Goal: Find specific page/section: Find specific page/section

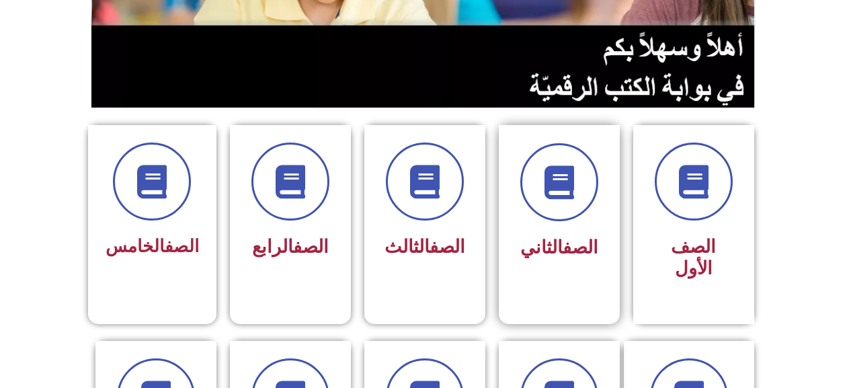
scroll to position [336, 0]
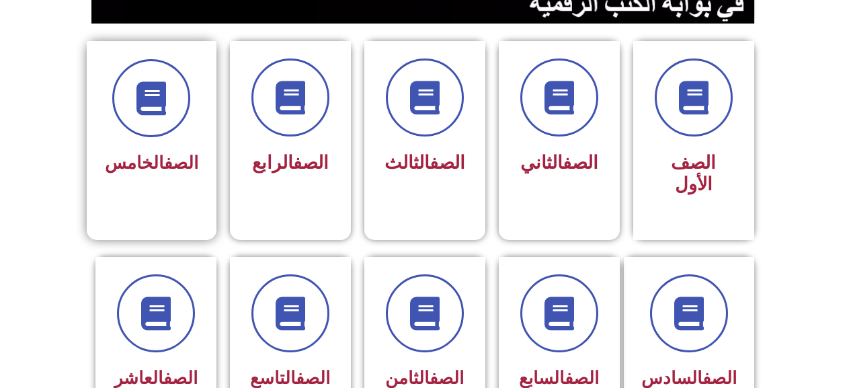
click at [142, 156] on span "الصف الخامس" at bounding box center [151, 163] width 93 height 20
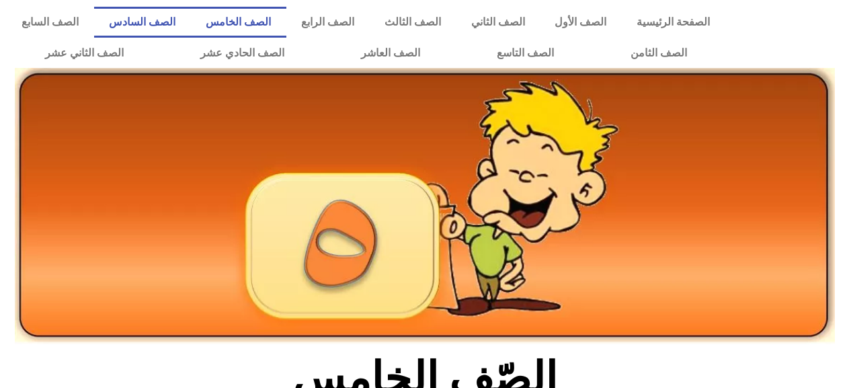
click at [191, 14] on link "الصف السادس" at bounding box center [142, 22] width 97 height 31
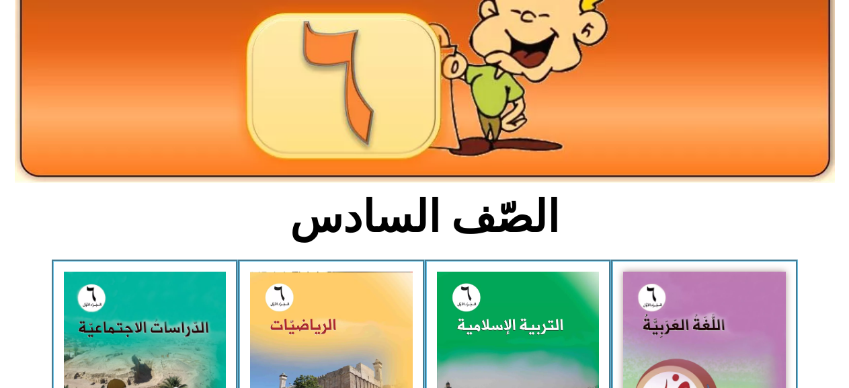
scroll to position [336, 0]
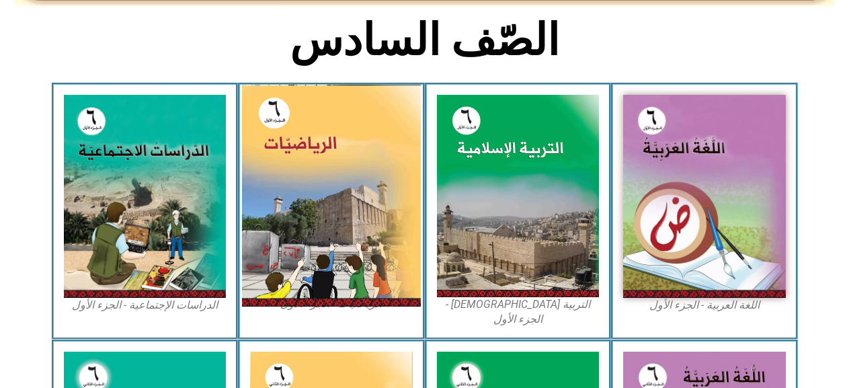
click at [294, 122] on img at bounding box center [331, 196] width 179 height 222
click at [314, 108] on img at bounding box center [331, 196] width 179 height 222
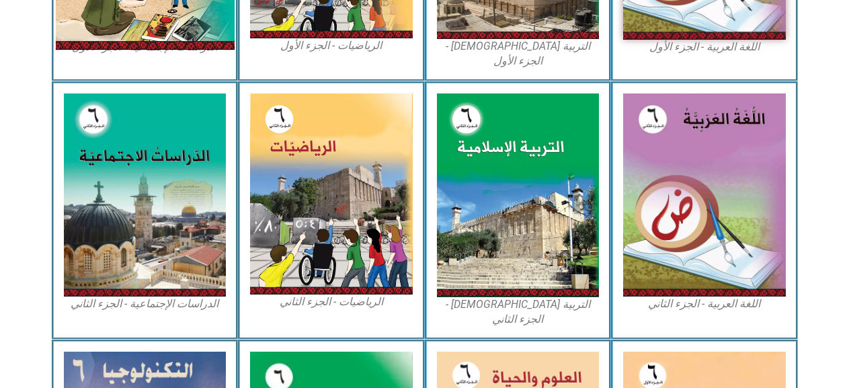
scroll to position [473, 0]
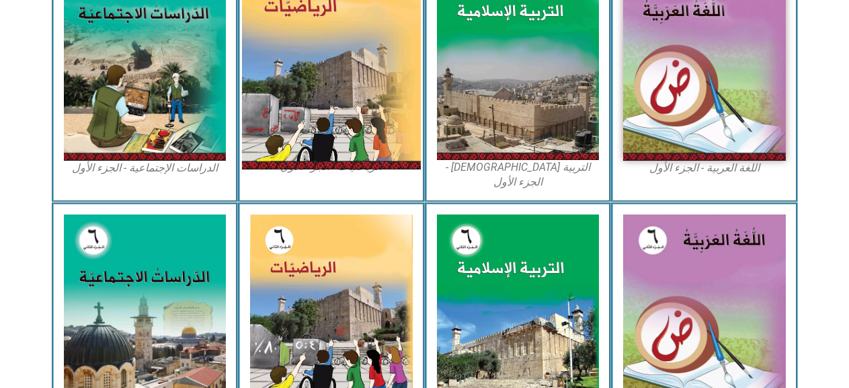
click at [362, 52] on img at bounding box center [331, 59] width 179 height 222
click at [368, 50] on img at bounding box center [331, 59] width 179 height 222
click at [368, 52] on img at bounding box center [331, 59] width 179 height 222
click at [369, 52] on img at bounding box center [331, 59] width 179 height 222
drag, startPoint x: 368, startPoint y: 52, endPoint x: 367, endPoint y: 130, distance: 78.6
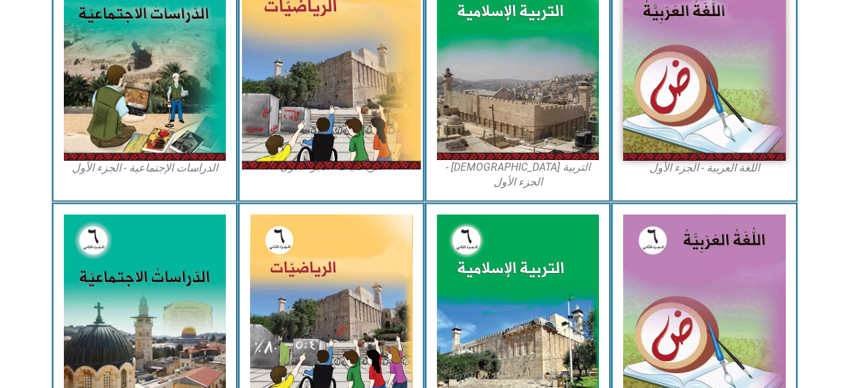
click at [367, 130] on img at bounding box center [331, 59] width 179 height 222
click at [368, 137] on img at bounding box center [331, 59] width 179 height 222
click at [380, 122] on img at bounding box center [331, 59] width 179 height 222
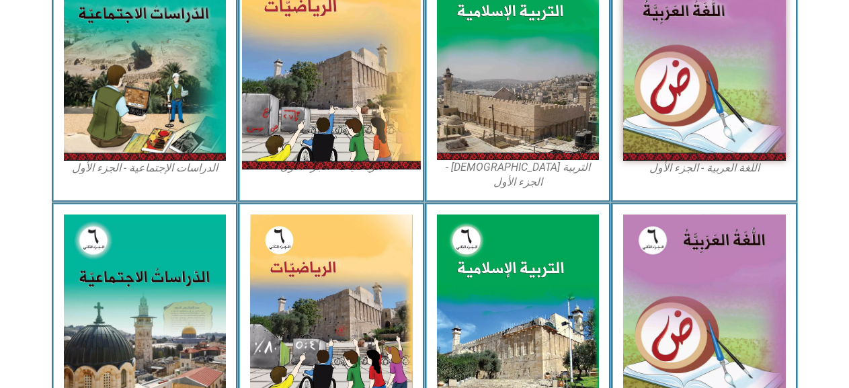
click at [380, 122] on img at bounding box center [331, 59] width 179 height 222
click at [394, 124] on img at bounding box center [331, 59] width 179 height 222
click at [395, 91] on img at bounding box center [331, 59] width 179 height 222
click at [310, 38] on img at bounding box center [331, 59] width 179 height 222
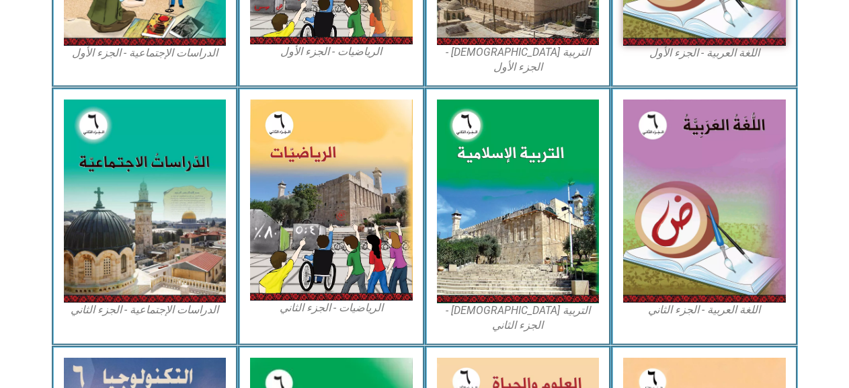
scroll to position [474, 0]
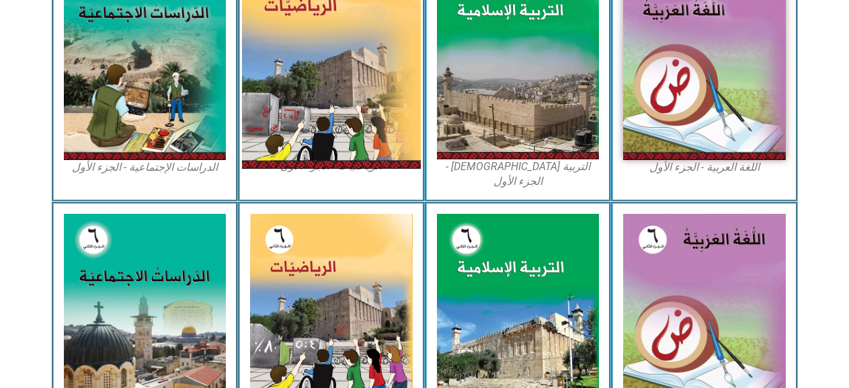
click at [368, 132] on img at bounding box center [331, 58] width 179 height 222
click at [370, 123] on img at bounding box center [331, 58] width 179 height 222
click at [387, 89] on img at bounding box center [331, 58] width 179 height 222
drag, startPoint x: 387, startPoint y: 89, endPoint x: 378, endPoint y: 91, distance: 9.6
click at [380, 89] on img at bounding box center [331, 58] width 179 height 222
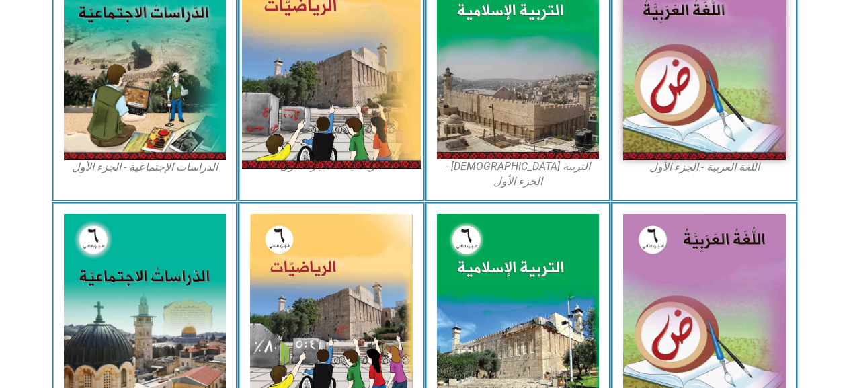
click at [369, 94] on img at bounding box center [331, 58] width 179 height 222
click at [327, 47] on img at bounding box center [331, 58] width 179 height 222
click at [322, 48] on img at bounding box center [331, 58] width 179 height 222
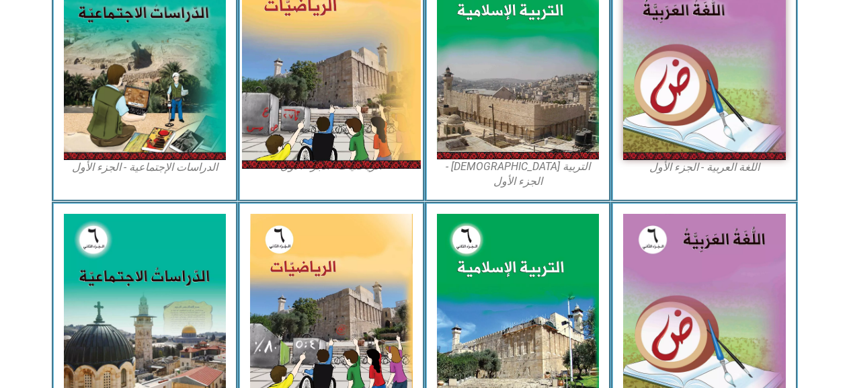
drag, startPoint x: 322, startPoint y: 48, endPoint x: 327, endPoint y: 114, distance: 66.7
click at [327, 114] on img at bounding box center [331, 58] width 179 height 222
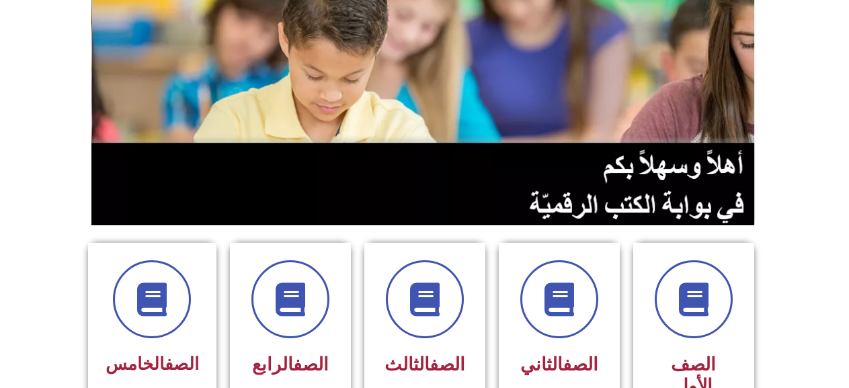
scroll to position [336, 0]
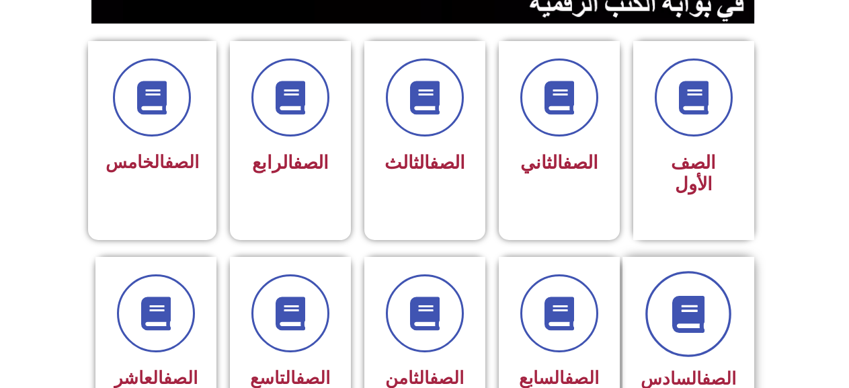
click at [675, 316] on span at bounding box center [688, 314] width 86 height 86
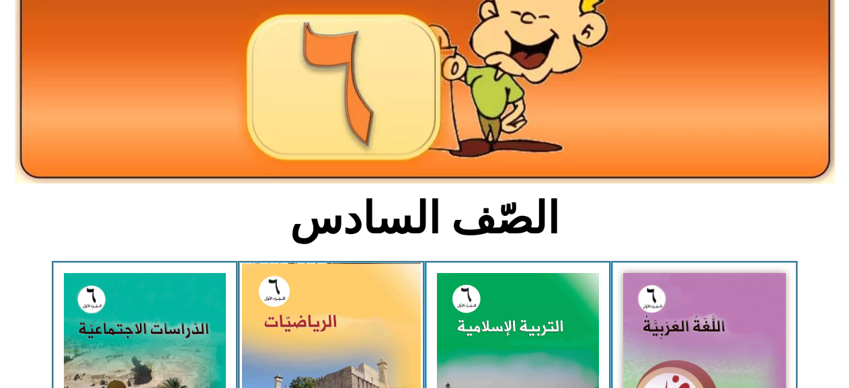
scroll to position [336, 0]
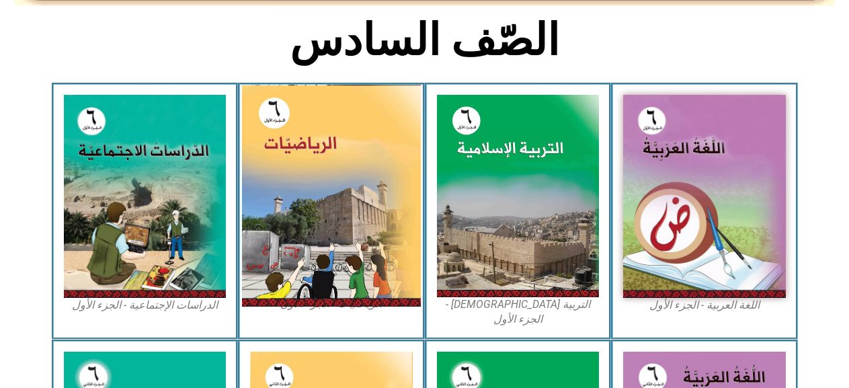
click at [315, 179] on img at bounding box center [331, 196] width 179 height 222
click at [315, 170] on img at bounding box center [331, 196] width 179 height 222
drag, startPoint x: 315, startPoint y: 170, endPoint x: 319, endPoint y: 155, distance: 15.3
click at [314, 166] on img at bounding box center [331, 196] width 179 height 222
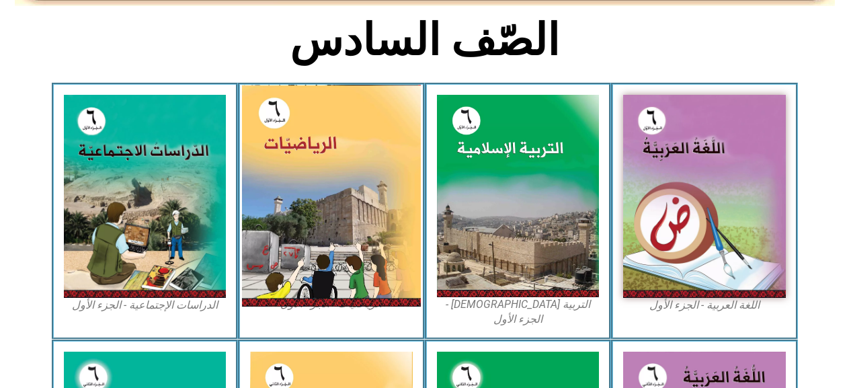
drag, startPoint x: 318, startPoint y: 162, endPoint x: 341, endPoint y: 146, distance: 27.6
click at [318, 161] on img at bounding box center [331, 196] width 179 height 222
click at [341, 146] on img at bounding box center [331, 196] width 179 height 222
click at [344, 147] on img at bounding box center [331, 196] width 179 height 222
click at [351, 140] on img at bounding box center [331, 196] width 179 height 222
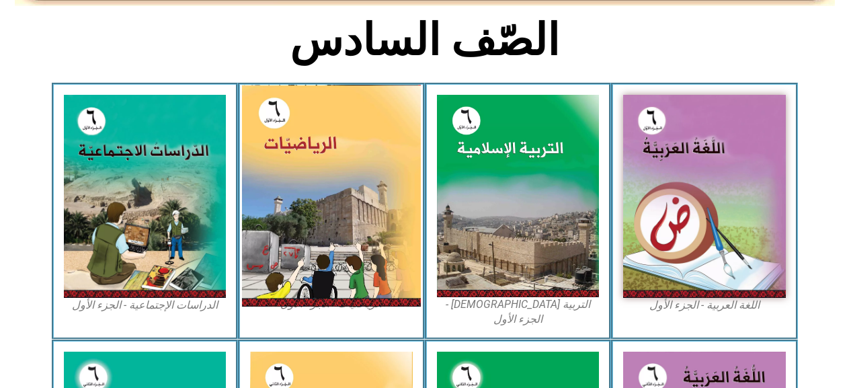
click at [351, 141] on img at bounding box center [331, 196] width 179 height 222
click at [351, 144] on img at bounding box center [331, 196] width 179 height 222
drag, startPoint x: 351, startPoint y: 144, endPoint x: 345, endPoint y: 157, distance: 14.1
click at [351, 144] on img at bounding box center [331, 196] width 179 height 222
click at [344, 157] on img at bounding box center [331, 196] width 179 height 222
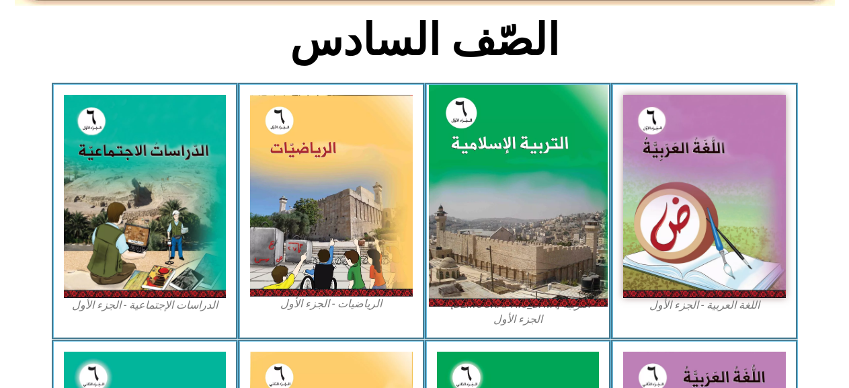
click at [494, 179] on img at bounding box center [517, 196] width 179 height 222
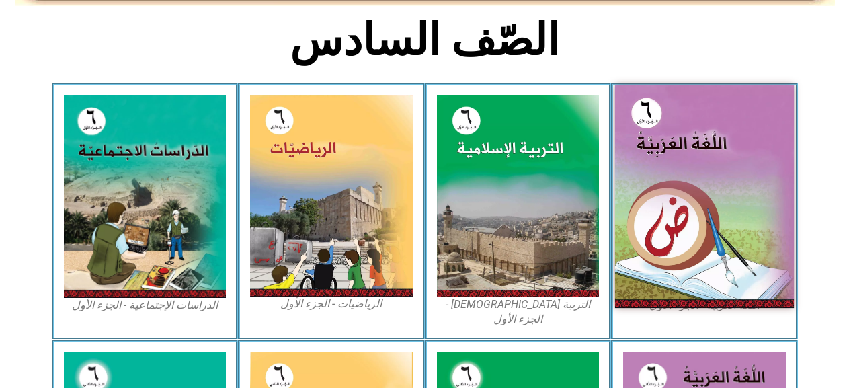
click at [660, 171] on img at bounding box center [704, 196] width 179 height 223
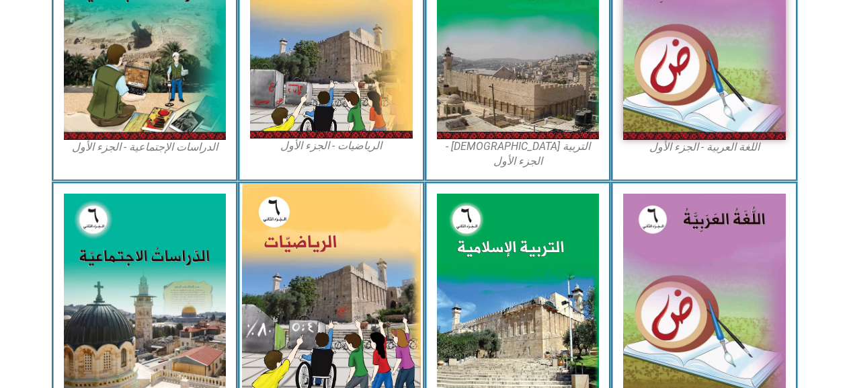
scroll to position [470, 0]
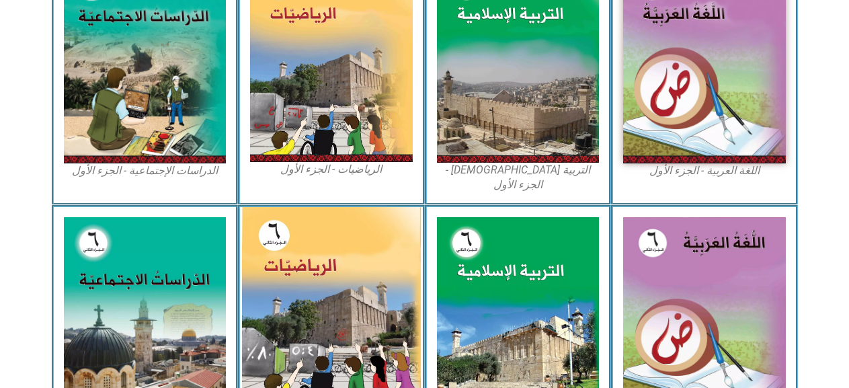
click at [401, 233] on img at bounding box center [331, 317] width 179 height 221
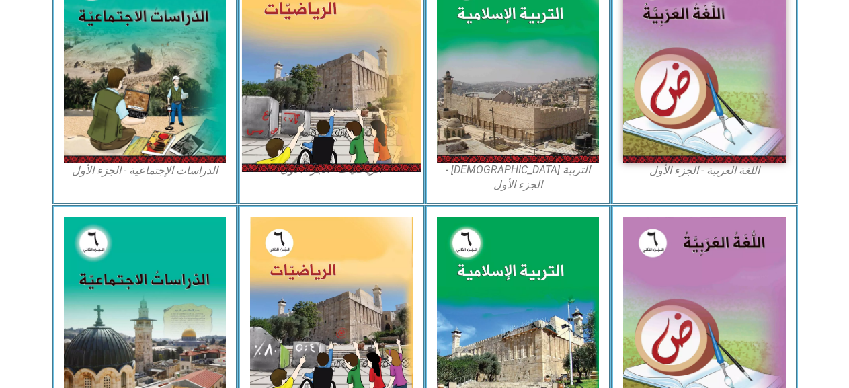
click at [376, 85] on img at bounding box center [331, 61] width 179 height 222
click at [348, 145] on img at bounding box center [331, 61] width 179 height 222
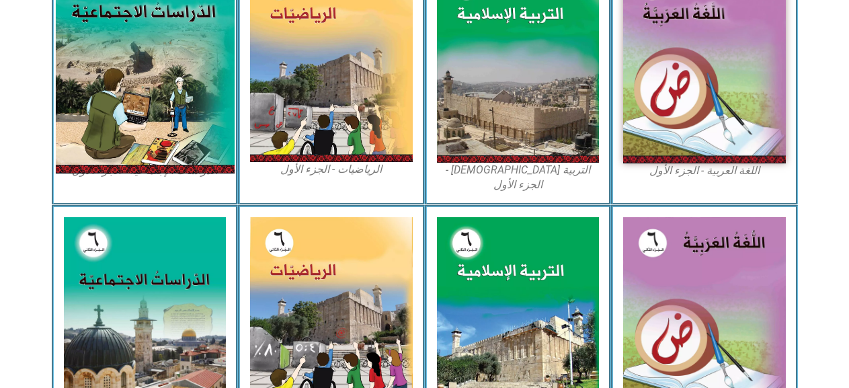
click at [116, 128] on img at bounding box center [144, 61] width 179 height 223
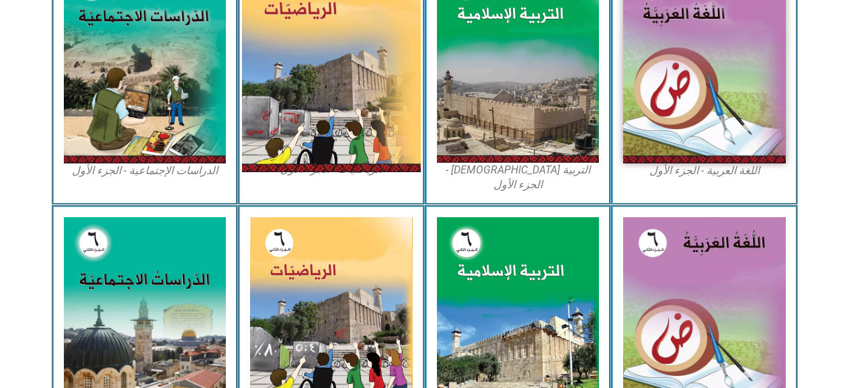
click at [319, 136] on img at bounding box center [331, 61] width 179 height 222
click at [319, 140] on img at bounding box center [331, 61] width 179 height 222
drag, startPoint x: 320, startPoint y: 141, endPoint x: 327, endPoint y: 138, distance: 7.9
click at [321, 141] on img at bounding box center [331, 61] width 179 height 222
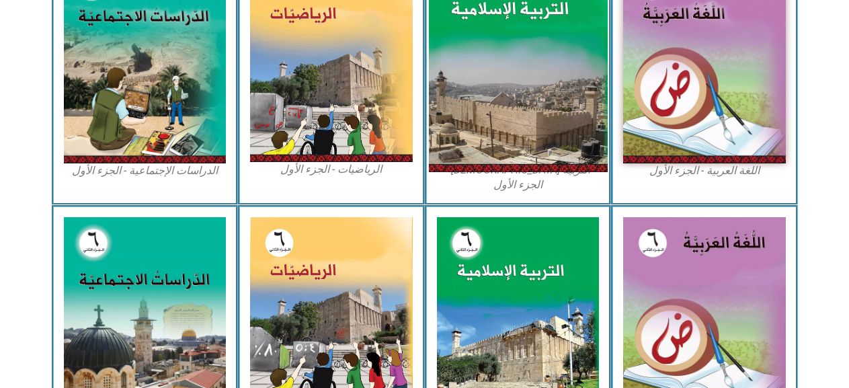
click at [496, 97] on img at bounding box center [517, 61] width 179 height 222
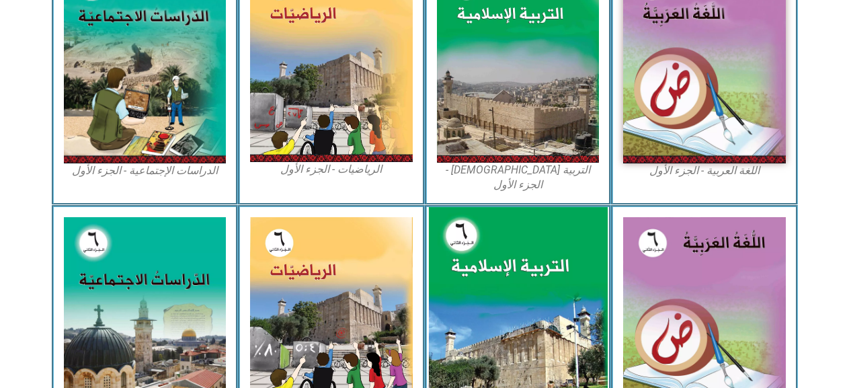
click at [552, 316] on img at bounding box center [517, 319] width 179 height 224
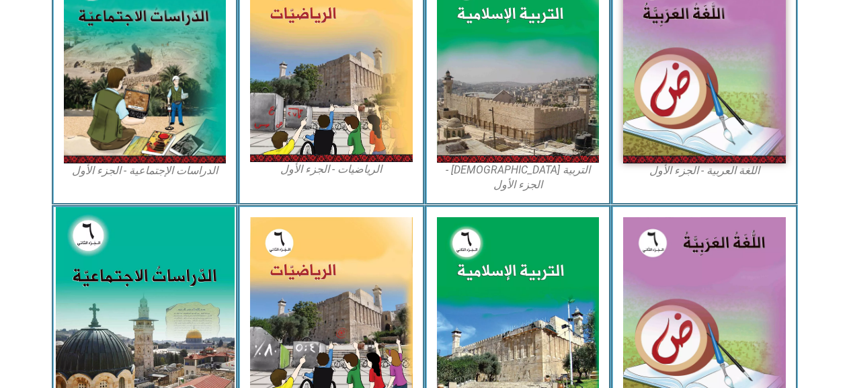
drag, startPoint x: 235, startPoint y: 287, endPoint x: 223, endPoint y: 284, distance: 11.9
click at [229, 286] on div "الدراسات الإجتماعية - الجزء الثاني" at bounding box center [145, 334] width 187 height 258
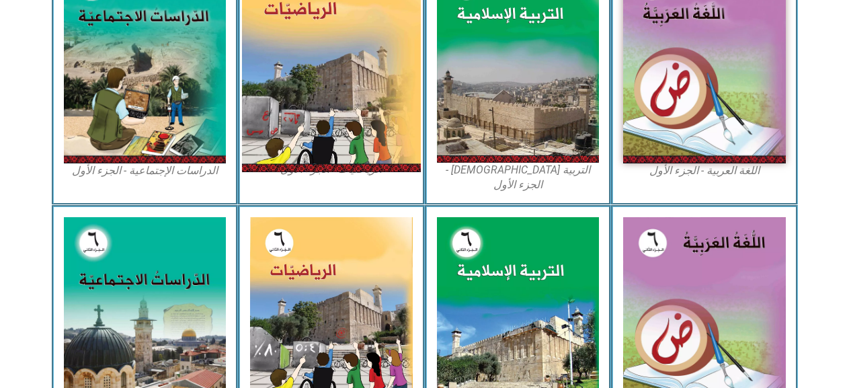
click at [327, 83] on img at bounding box center [331, 61] width 179 height 222
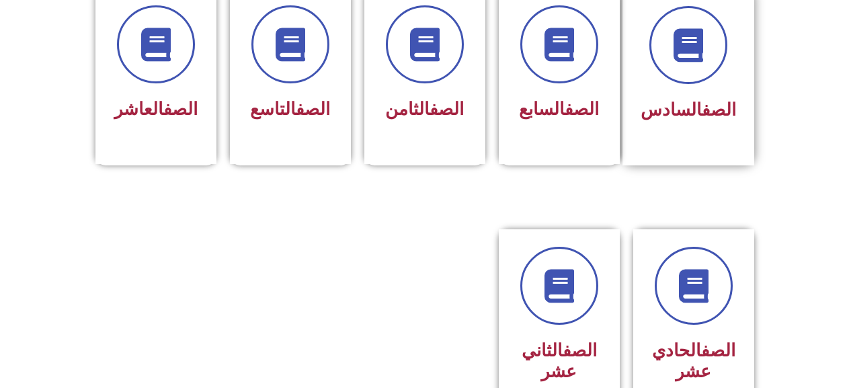
scroll to position [605, 0]
click at [706, 69] on div "الصف السادس" at bounding box center [687, 65] width 95 height 121
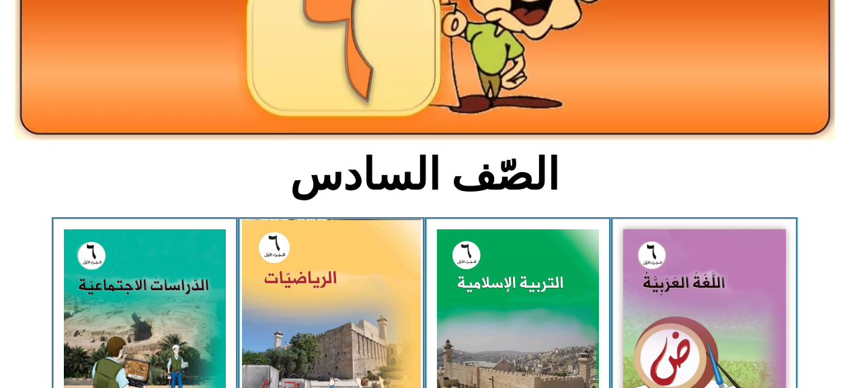
scroll to position [403, 0]
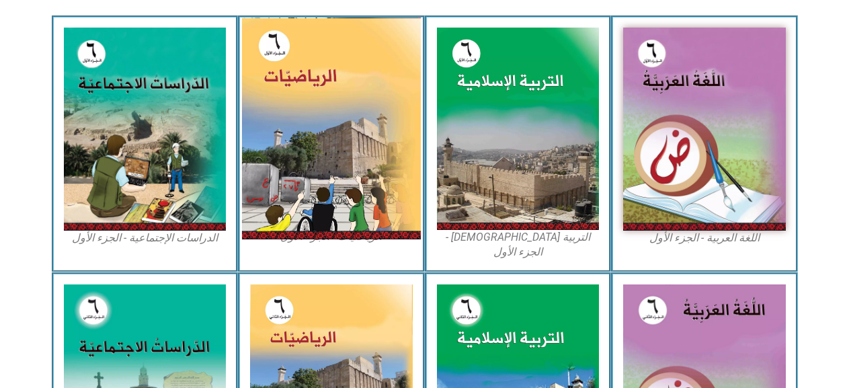
click at [362, 140] on img at bounding box center [331, 128] width 179 height 222
click at [333, 153] on img at bounding box center [331, 128] width 179 height 222
click at [300, 97] on img at bounding box center [331, 128] width 179 height 222
click at [369, 125] on img at bounding box center [331, 128] width 179 height 222
click at [369, 124] on img at bounding box center [331, 128] width 179 height 222
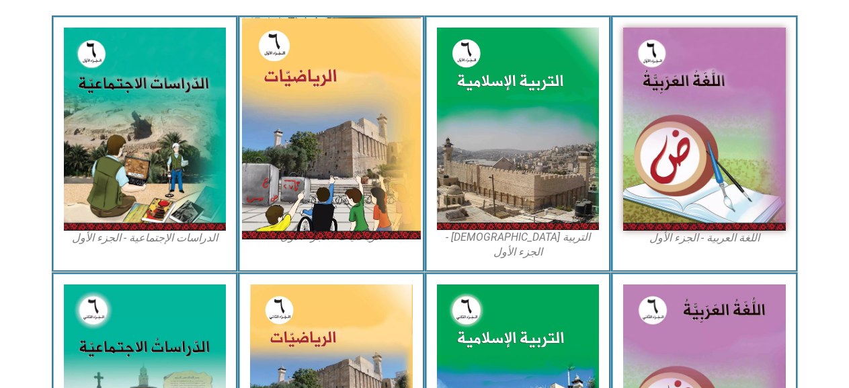
click at [370, 123] on img at bounding box center [331, 128] width 179 height 222
click at [371, 121] on img at bounding box center [331, 128] width 179 height 222
click at [295, 126] on img at bounding box center [331, 128] width 179 height 222
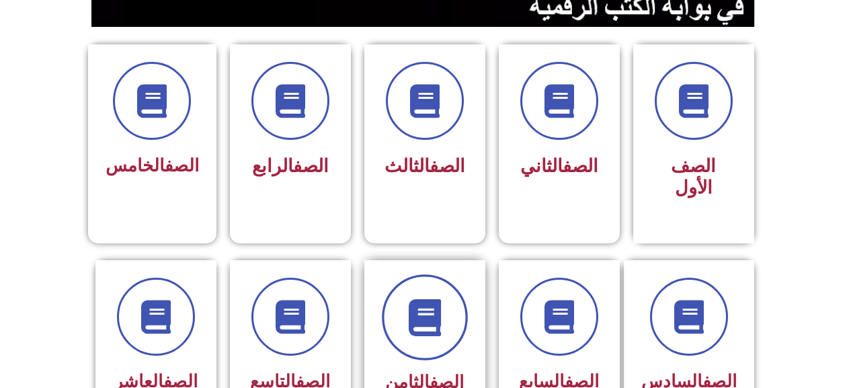
scroll to position [403, 0]
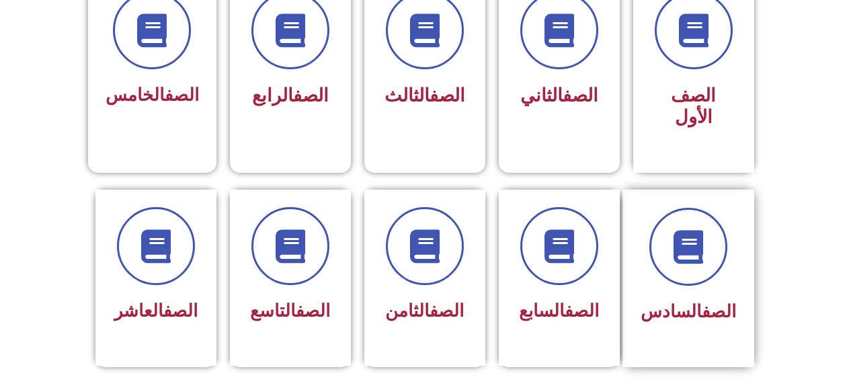
click at [671, 300] on div "الصف السادس" at bounding box center [687, 312] width 95 height 33
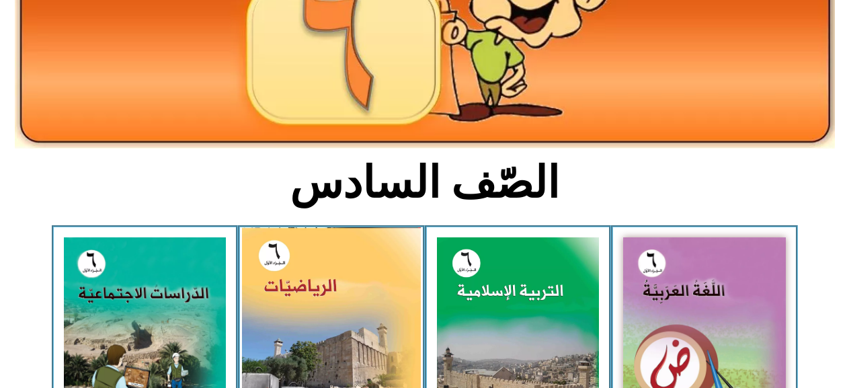
scroll to position [202, 0]
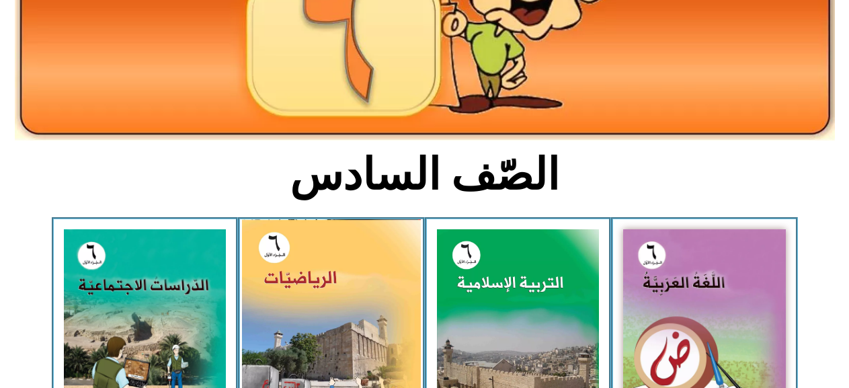
click at [329, 308] on img at bounding box center [331, 330] width 179 height 222
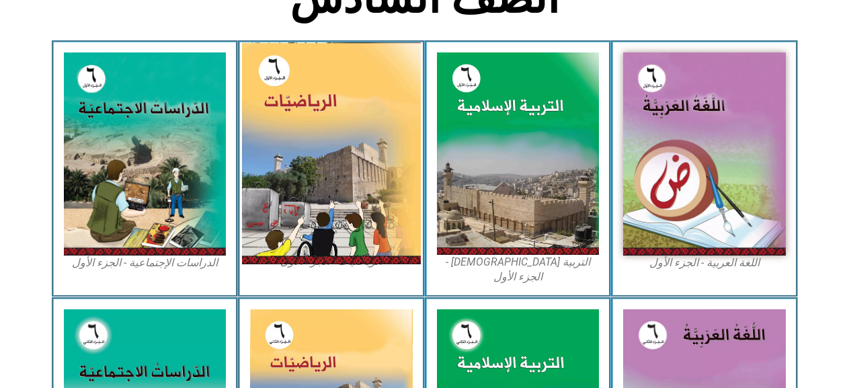
scroll to position [336, 0]
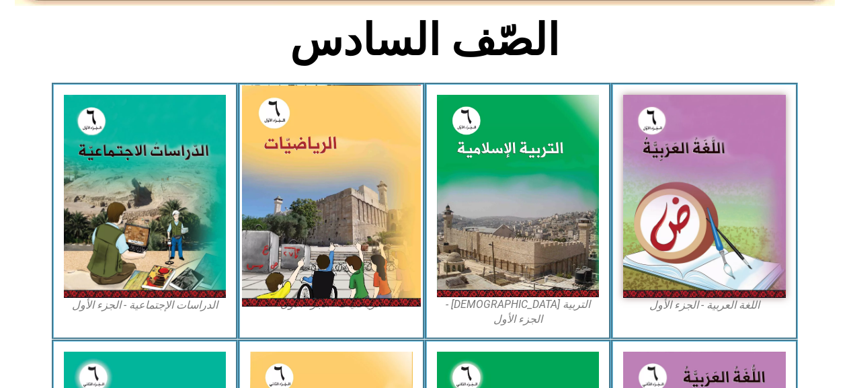
click at [343, 228] on img at bounding box center [331, 196] width 179 height 222
click at [343, 229] on img at bounding box center [331, 196] width 179 height 222
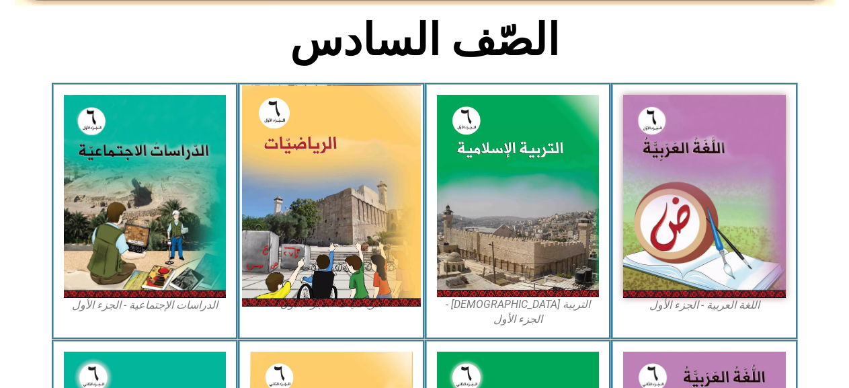
click at [343, 229] on img at bounding box center [331, 196] width 179 height 222
click at [353, 214] on img at bounding box center [331, 196] width 179 height 222
drag, startPoint x: 353, startPoint y: 214, endPoint x: 349, endPoint y: 208, distance: 7.3
click at [349, 208] on img at bounding box center [331, 196] width 179 height 222
click at [300, 214] on img at bounding box center [331, 196] width 179 height 222
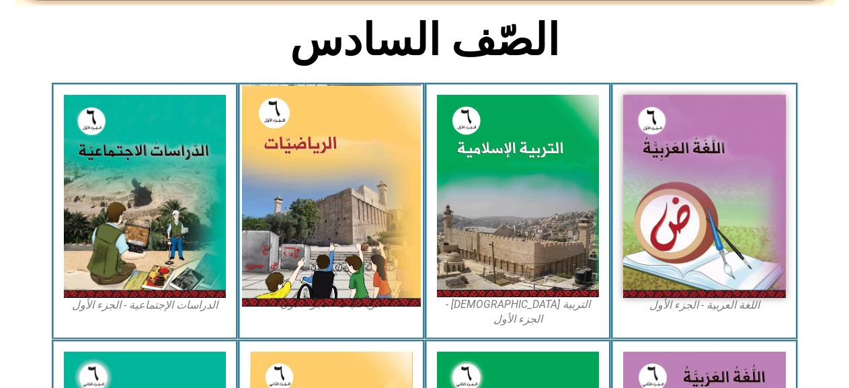
click at [304, 216] on img at bounding box center [331, 196] width 179 height 222
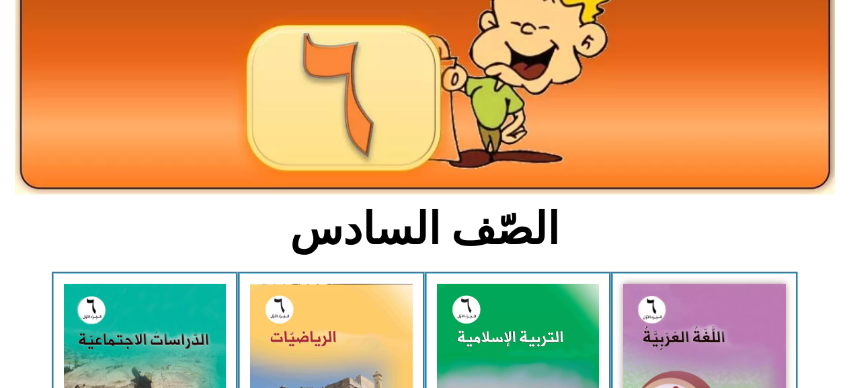
scroll to position [134, 0]
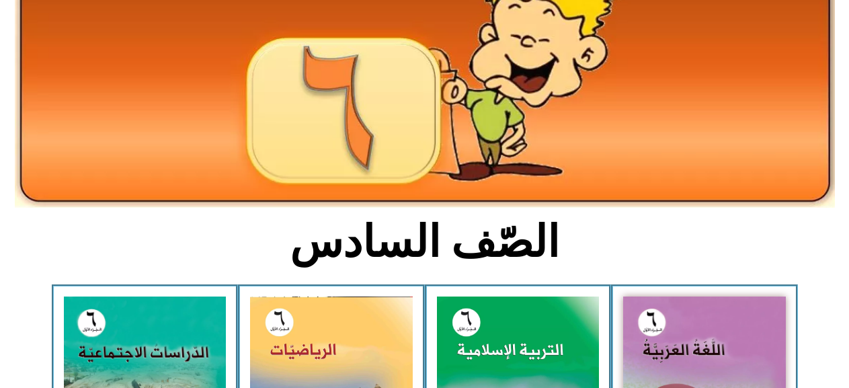
drag, startPoint x: 365, startPoint y: 236, endPoint x: 363, endPoint y: 229, distance: 7.0
click at [363, 229] on h2 "الصّف السادس" at bounding box center [424, 242] width 444 height 52
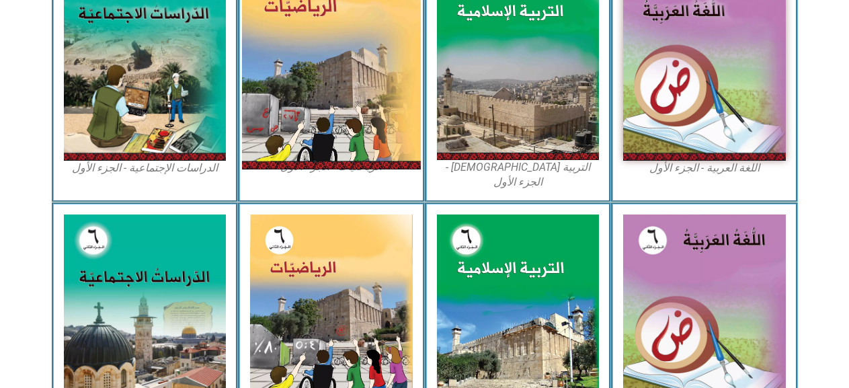
click at [309, 107] on img at bounding box center [331, 59] width 179 height 222
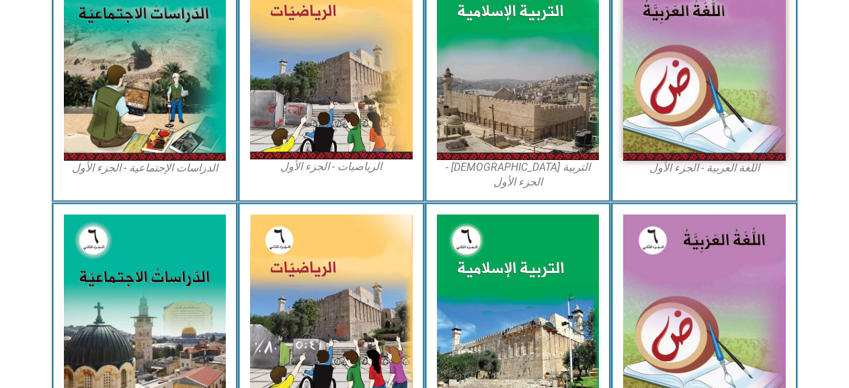
click at [315, 165] on figcaption "الرياضيات - الجزء الأول​" at bounding box center [331, 166] width 163 height 15
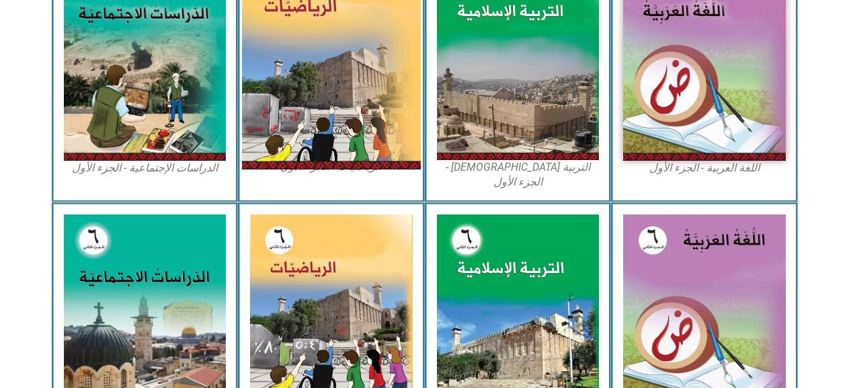
click at [308, 102] on img at bounding box center [331, 59] width 179 height 222
click at [308, 101] on img at bounding box center [331, 59] width 179 height 222
click at [342, 68] on img at bounding box center [331, 59] width 179 height 222
click at [343, 68] on img at bounding box center [331, 59] width 179 height 222
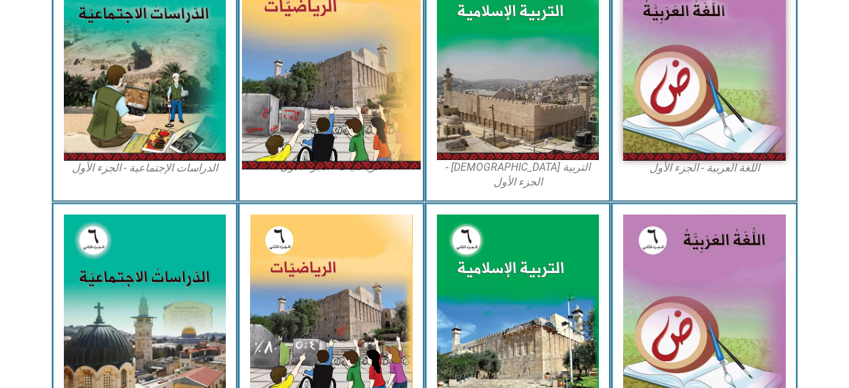
click at [345, 71] on img at bounding box center [331, 59] width 179 height 222
click at [344, 92] on img at bounding box center [331, 59] width 179 height 222
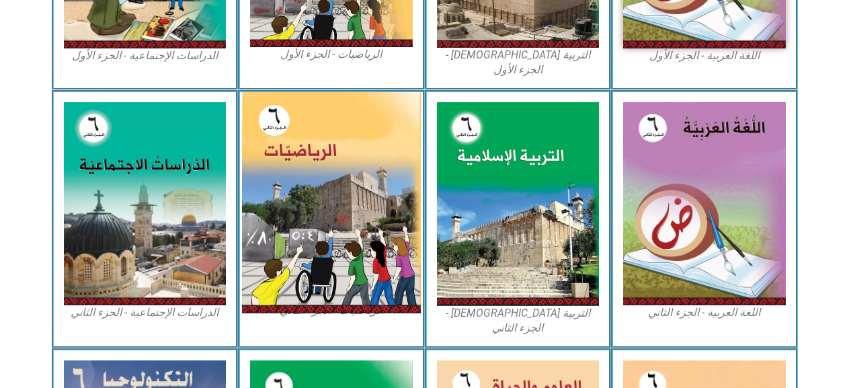
scroll to position [607, 0]
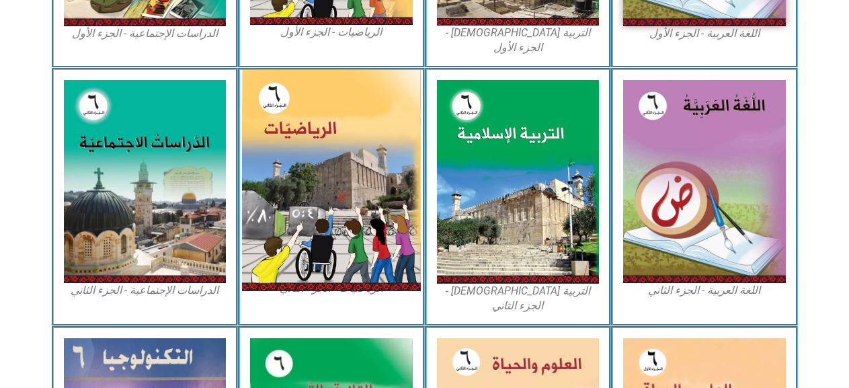
drag, startPoint x: 343, startPoint y: 92, endPoint x: 337, endPoint y: 83, distance: 10.3
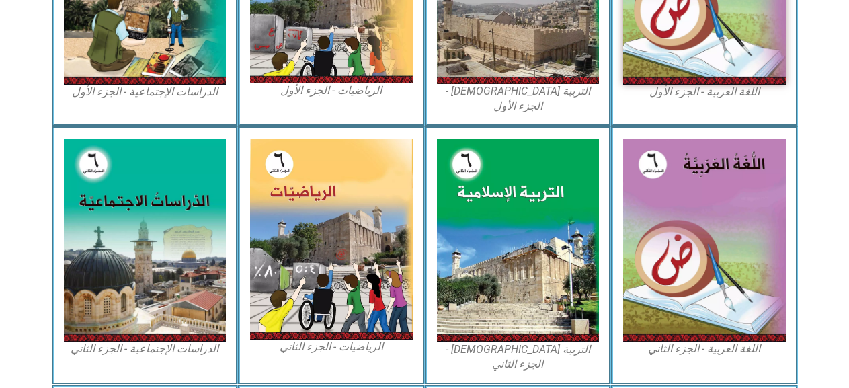
scroll to position [544, 0]
